Goal: Navigation & Orientation: Find specific page/section

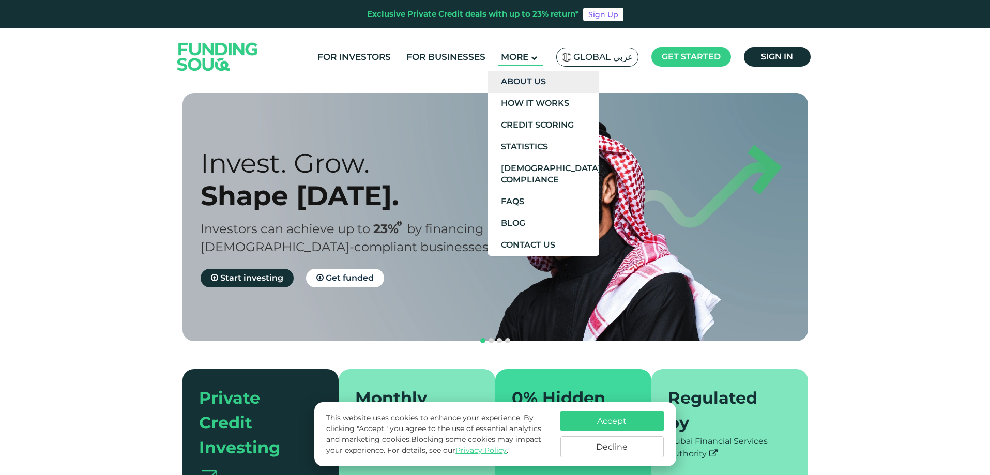
click at [532, 74] on link "About Us" at bounding box center [543, 82] width 111 height 22
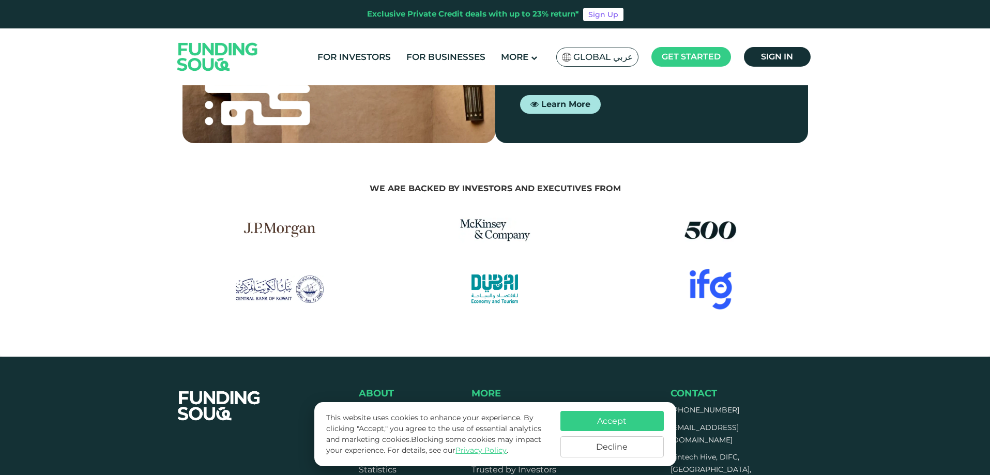
scroll to position [1552, 0]
